Goal: Navigation & Orientation: Find specific page/section

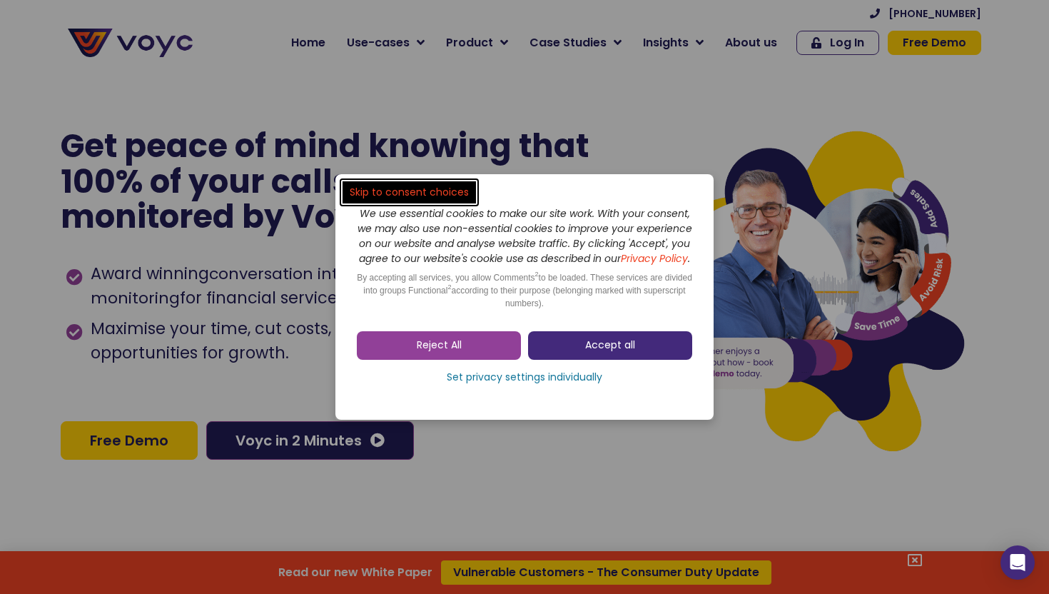
click at [627, 353] on span "Accept all" at bounding box center [610, 345] width 50 height 14
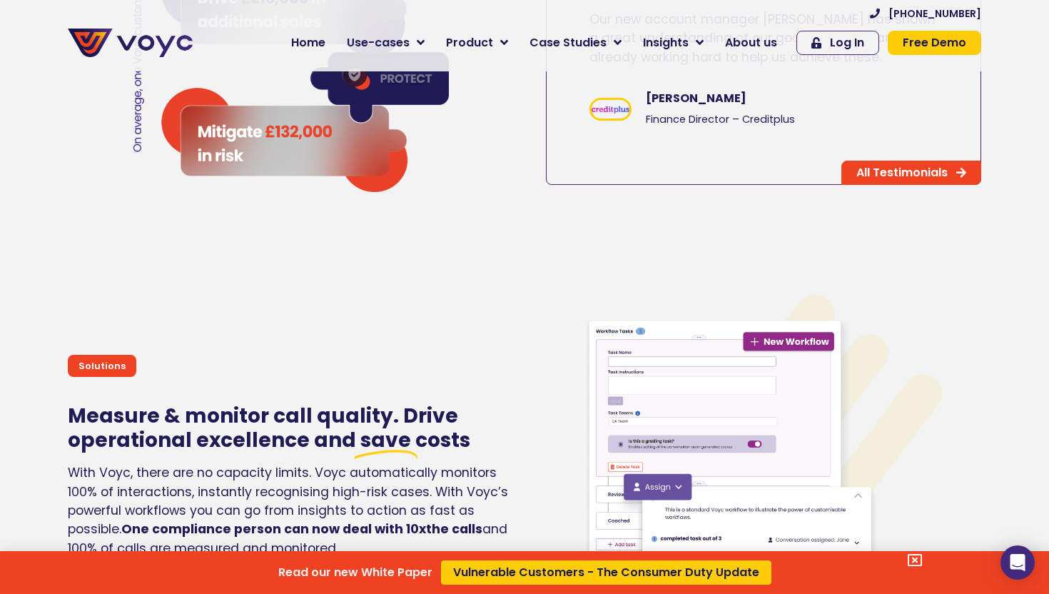
scroll to position [2783, 0]
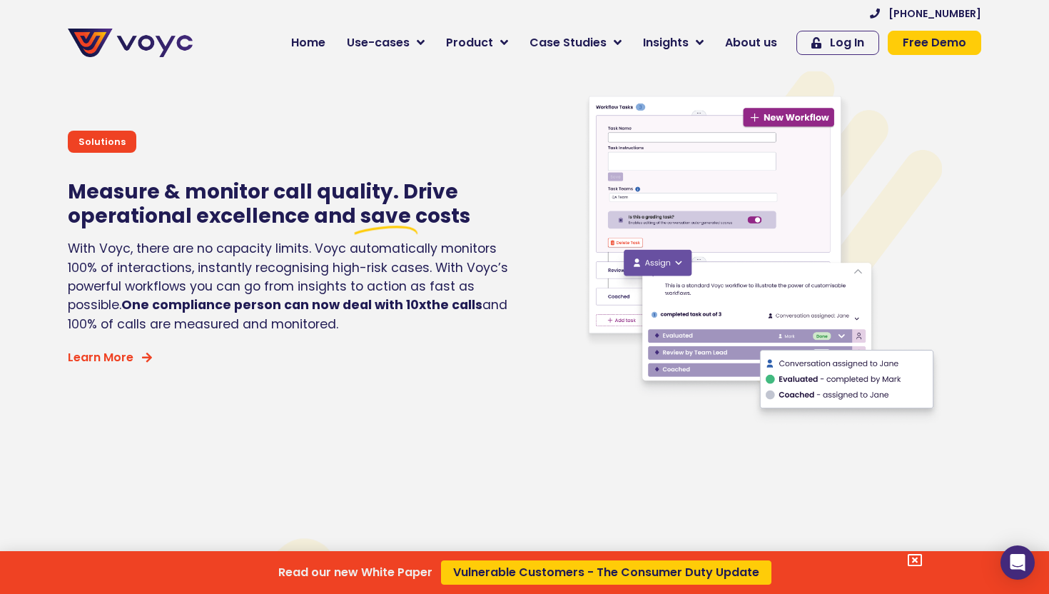
click at [755, 43] on div "Read our new White Paper Vulnerable Customers - The Consumer Duty Update" at bounding box center [524, 297] width 1049 height 594
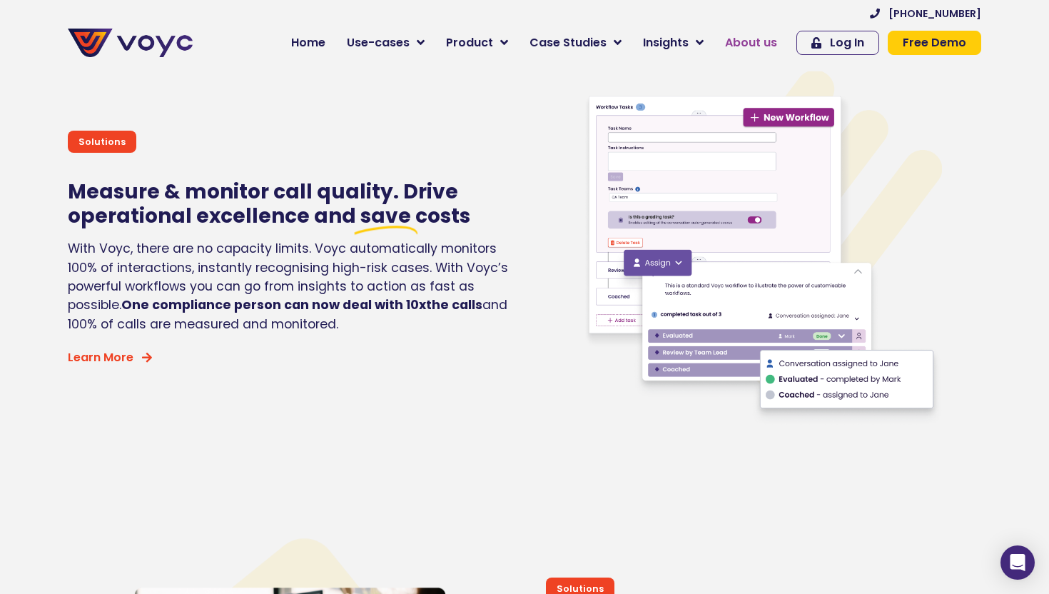
click at [761, 39] on span "About us" at bounding box center [751, 42] width 52 height 17
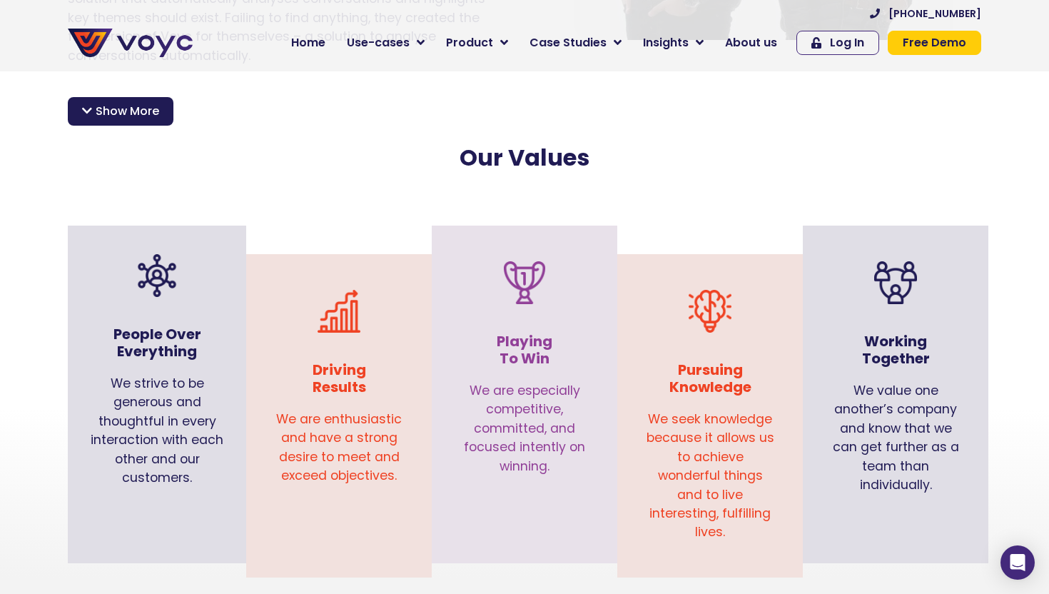
scroll to position [1375, 0]
